Goal: Task Accomplishment & Management: Use online tool/utility

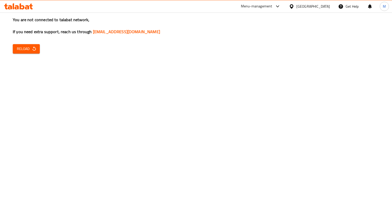
click at [19, 46] on span "Reload" at bounding box center [26, 49] width 19 height 6
